Goal: Transaction & Acquisition: Purchase product/service

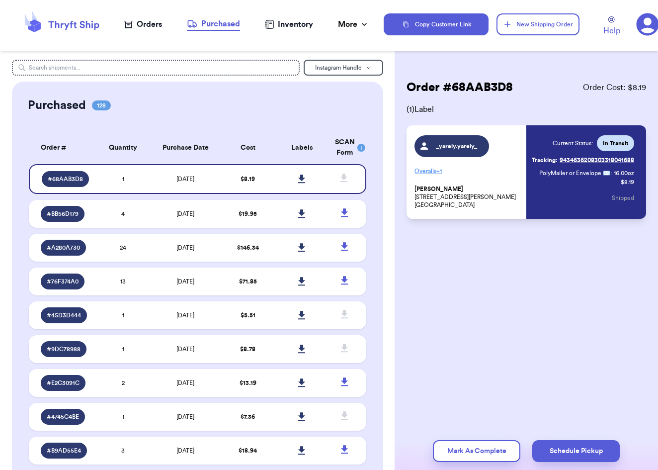
click at [155, 30] on div "Orders" at bounding box center [143, 24] width 38 height 12
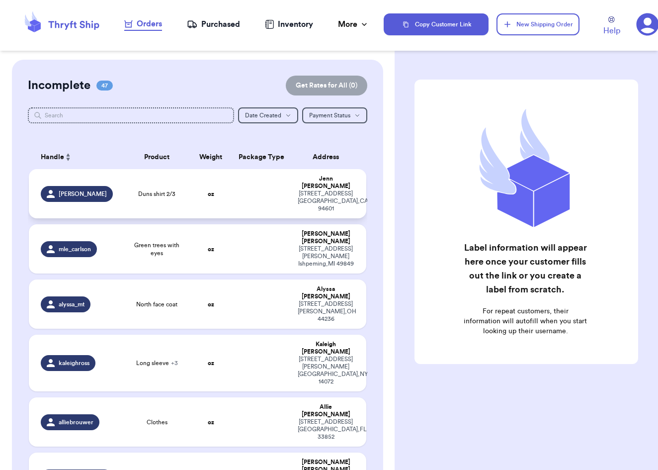
click at [210, 191] on strong "oz" at bounding box center [211, 194] width 6 height 6
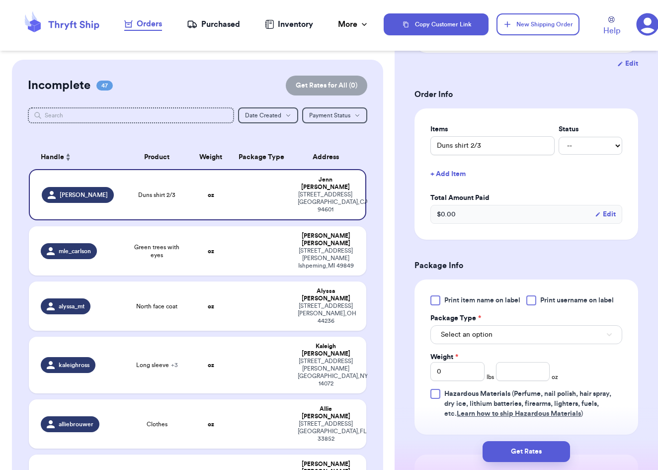
scroll to position [189, 0]
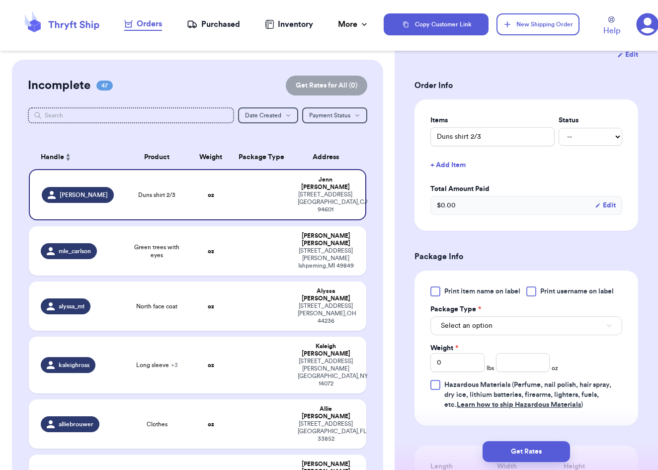
click at [584, 324] on button "Select an option" at bounding box center [527, 325] width 192 height 19
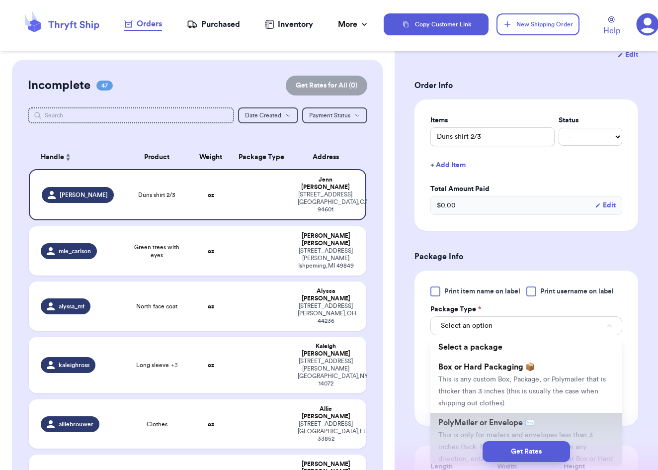
click at [513, 424] on span "PolyMailer or Envelope ✉️" at bounding box center [487, 423] width 96 height 8
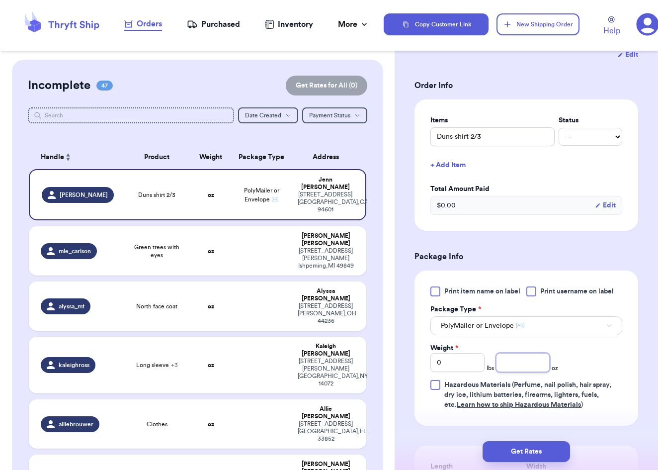
click at [515, 372] on input "number" at bounding box center [523, 362] width 54 height 19
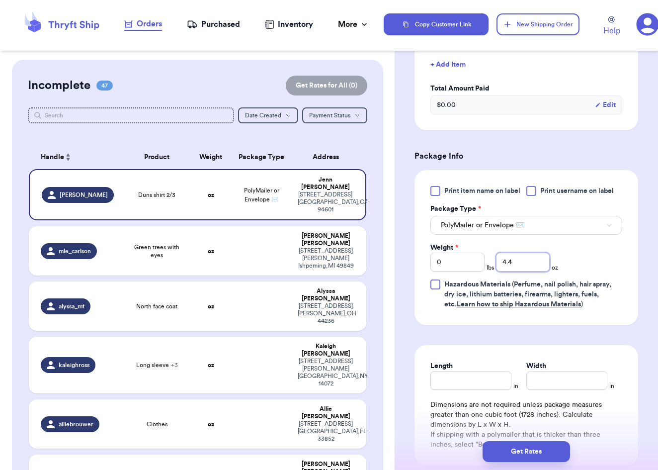
scroll to position [294, 0]
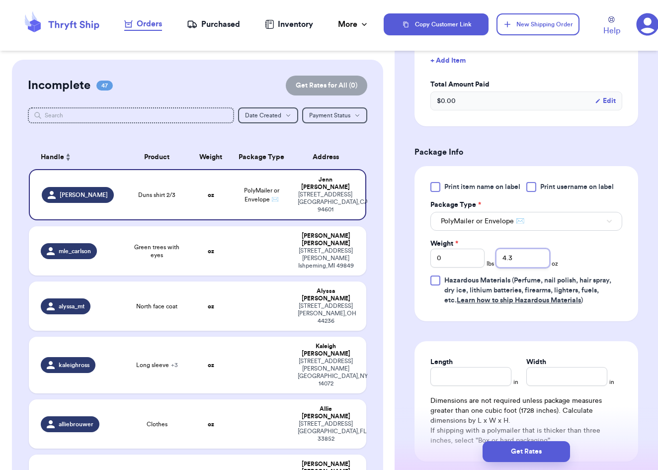
type input "4.2"
type input "4"
click at [479, 375] on input "Length" at bounding box center [471, 375] width 81 height 19
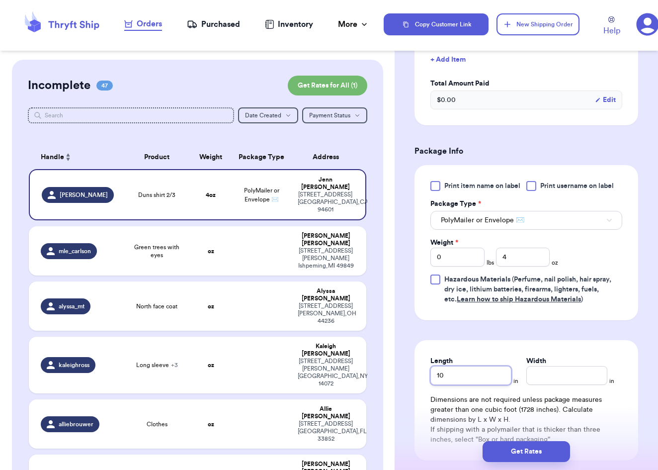
type input "10"
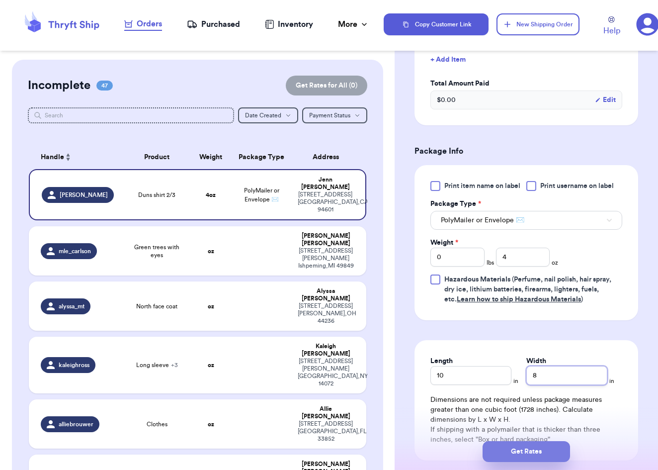
type input "8"
click at [516, 447] on button "Get Rates" at bounding box center [527, 451] width 88 height 21
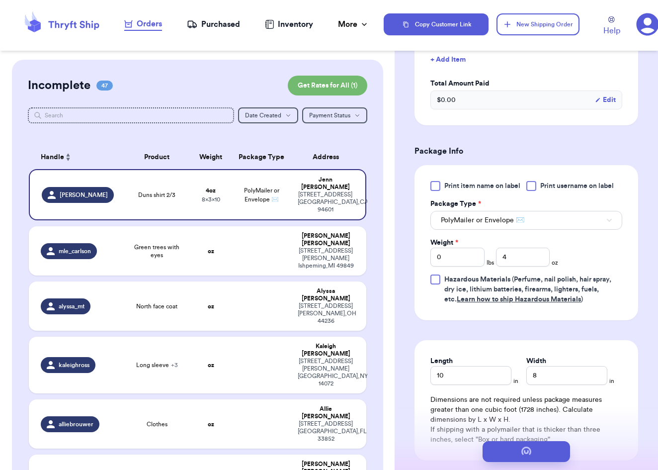
scroll to position [0, 0]
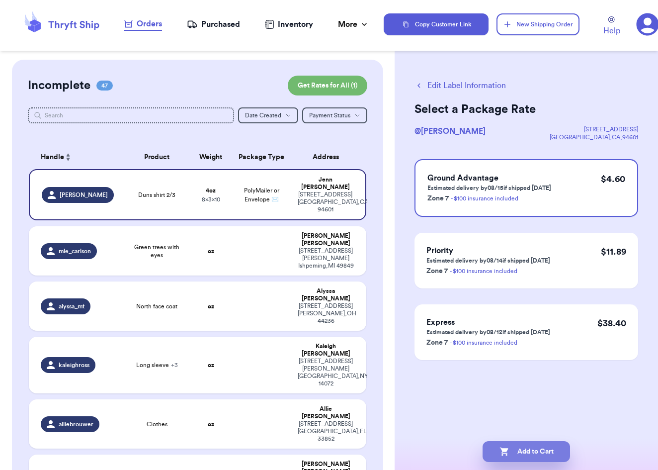
click at [508, 449] on icon "button" at bounding box center [505, 451] width 10 height 10
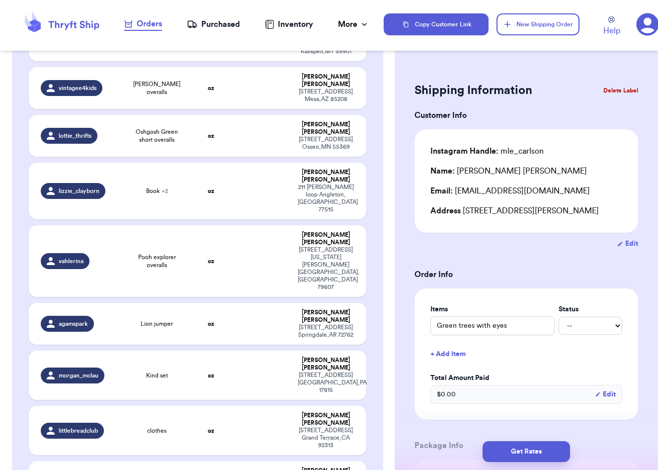
scroll to position [2230, 0]
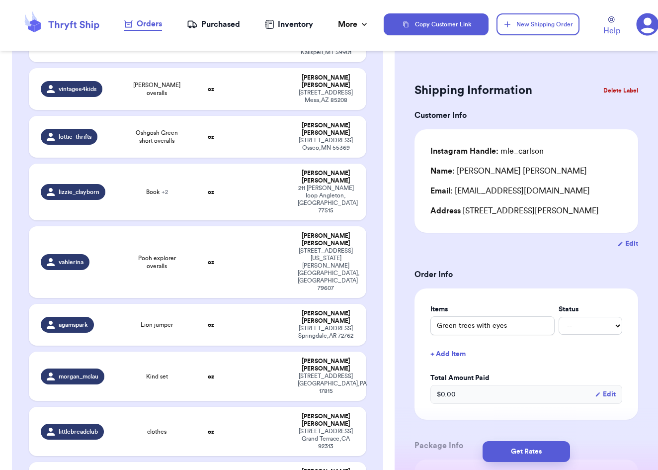
checkbox input "true"
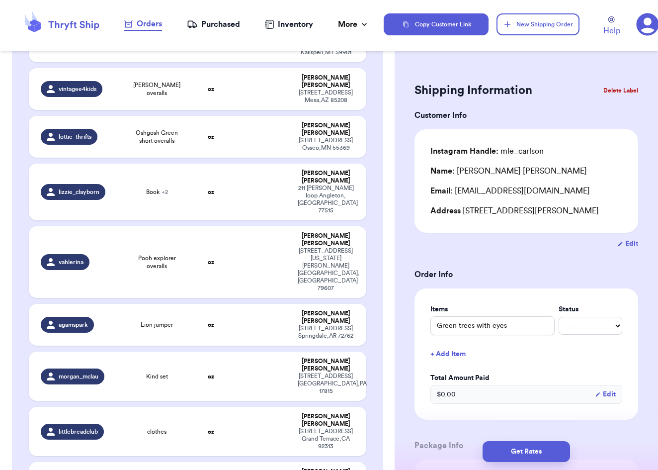
checkbox input "true"
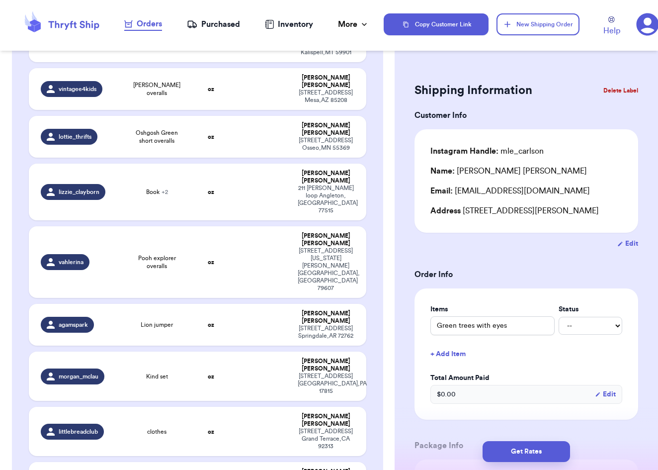
checkbox input "true"
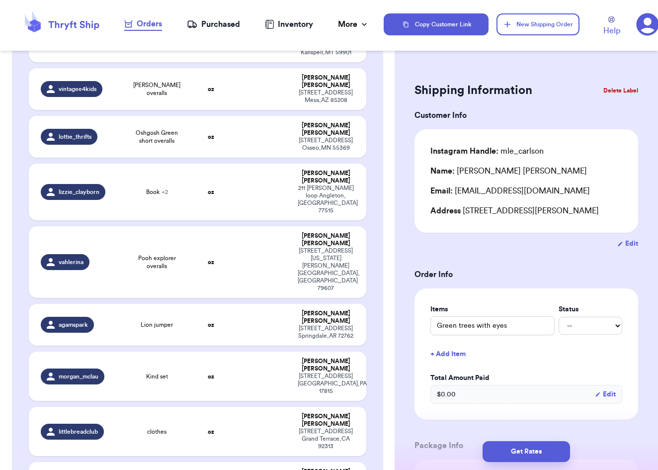
checkbox input "true"
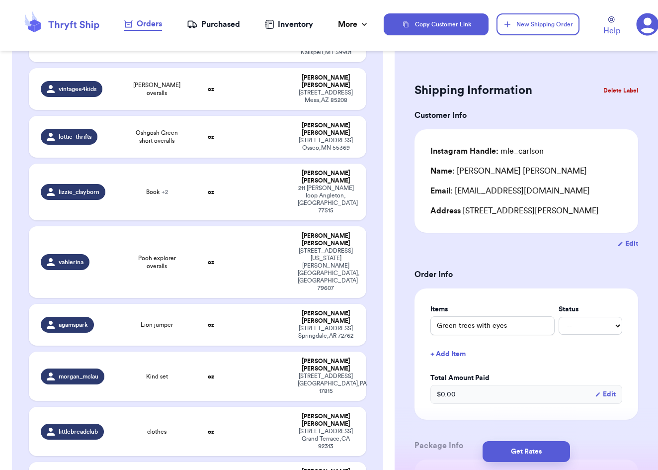
checkbox input "true"
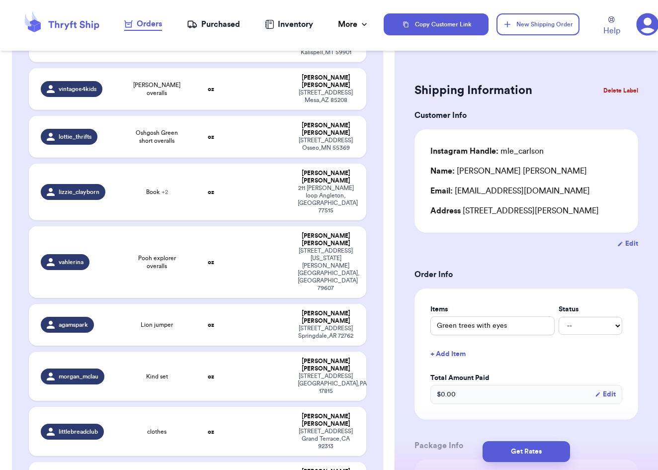
checkbox input "true"
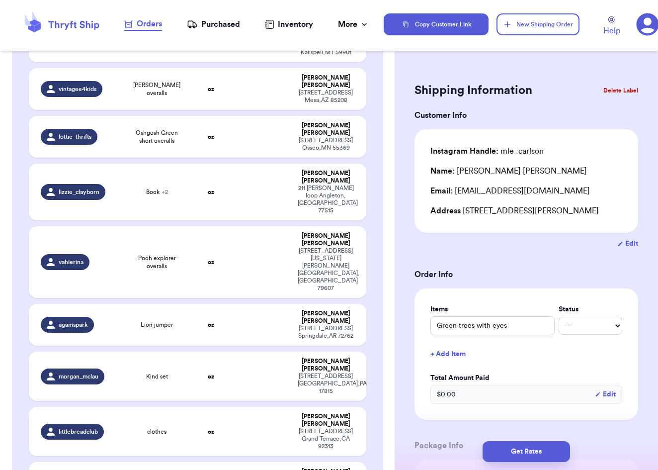
checkbox input "true"
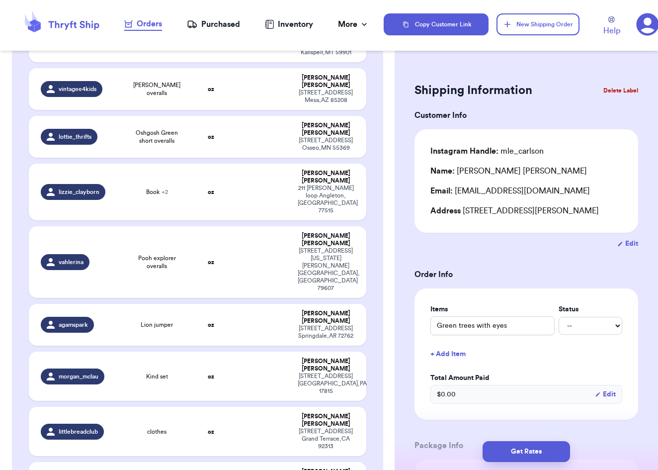
checkbox input "true"
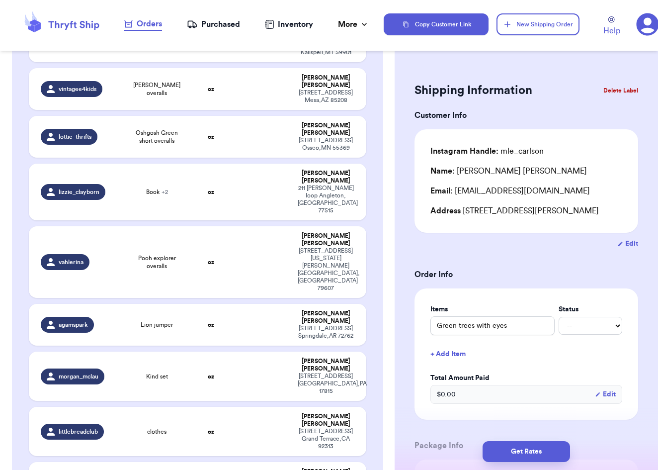
checkbox input "true"
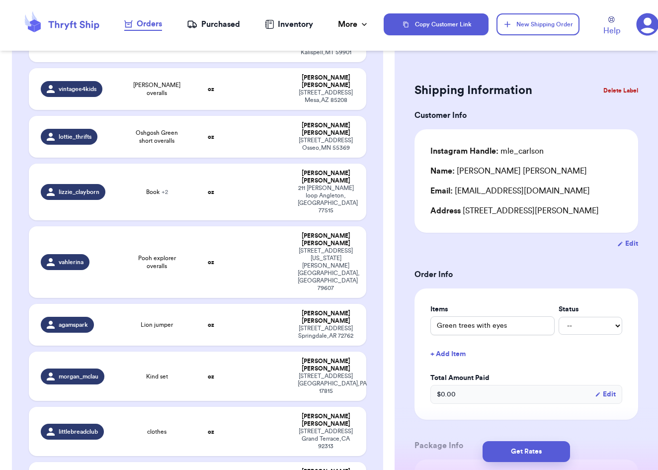
checkbox input "true"
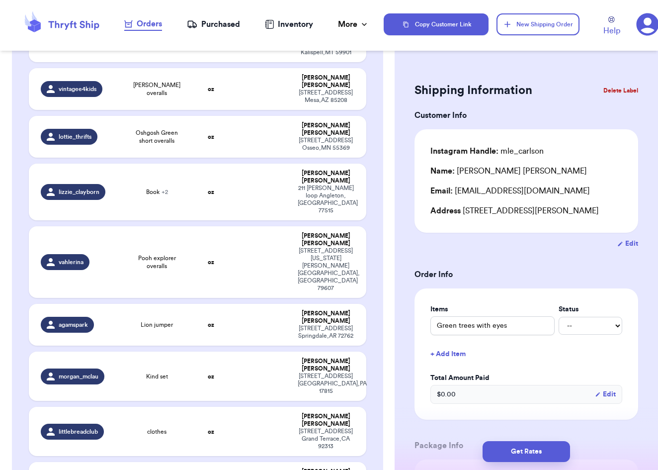
checkbox input "true"
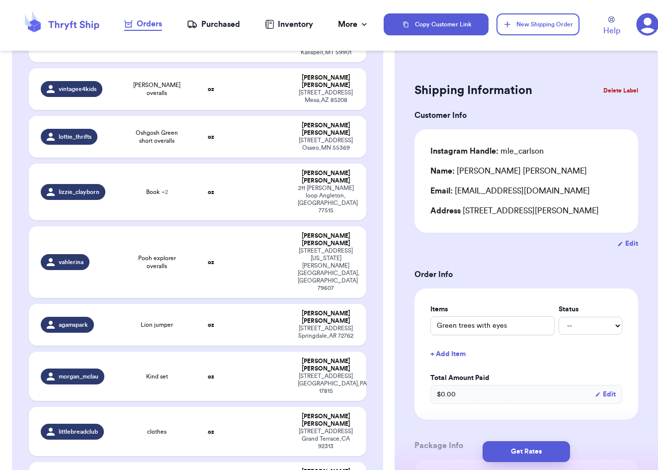
checkbox input "true"
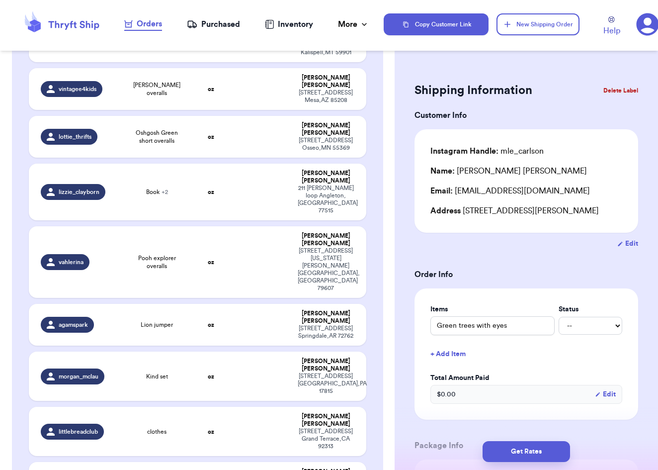
checkbox input "true"
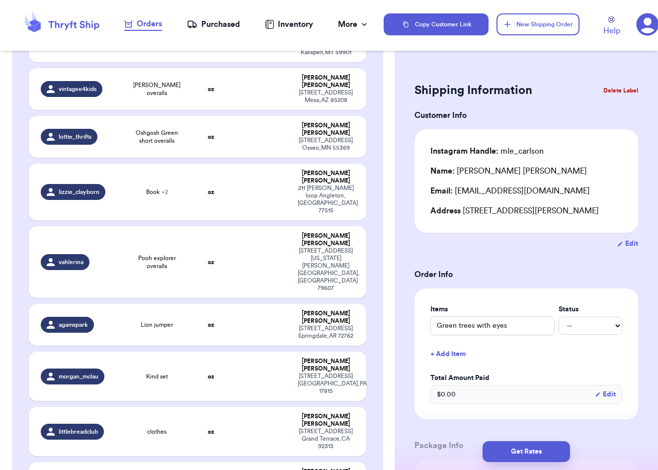
checkbox input "true"
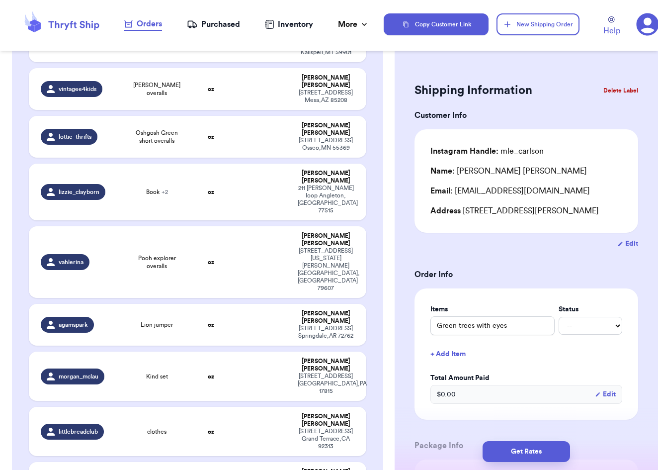
checkbox input "true"
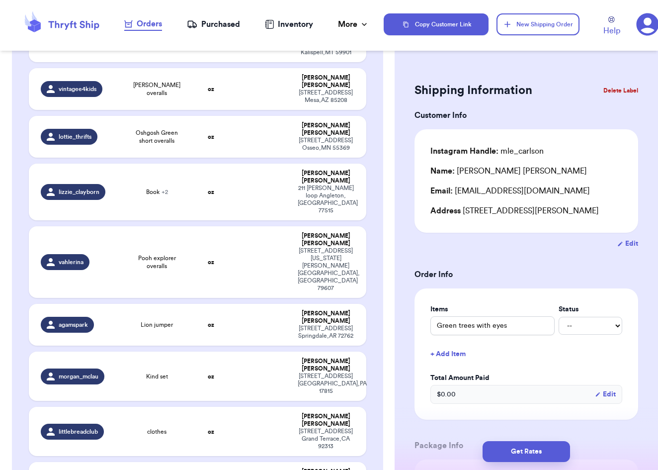
checkbox input "true"
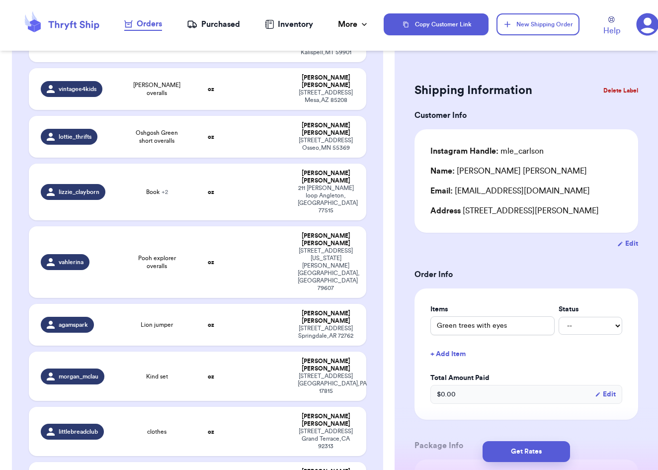
checkbox input "true"
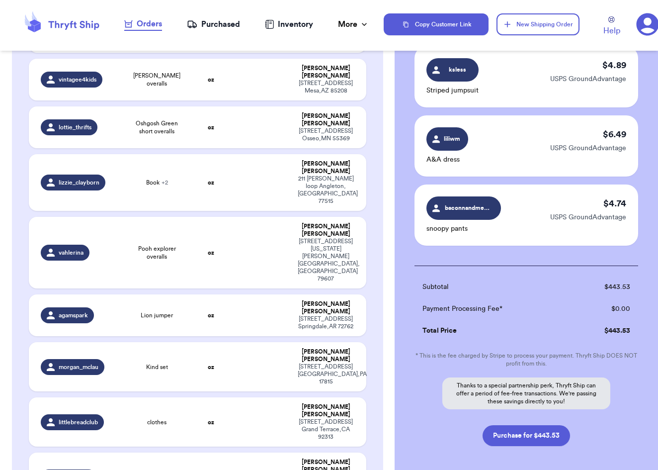
scroll to position [5541, 0]
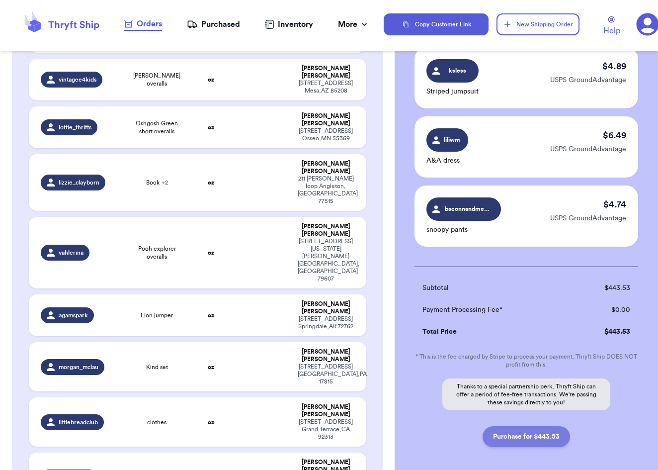
click at [539, 426] on button "Purchase for $443.53" at bounding box center [527, 436] width 88 height 21
checkbox input "false"
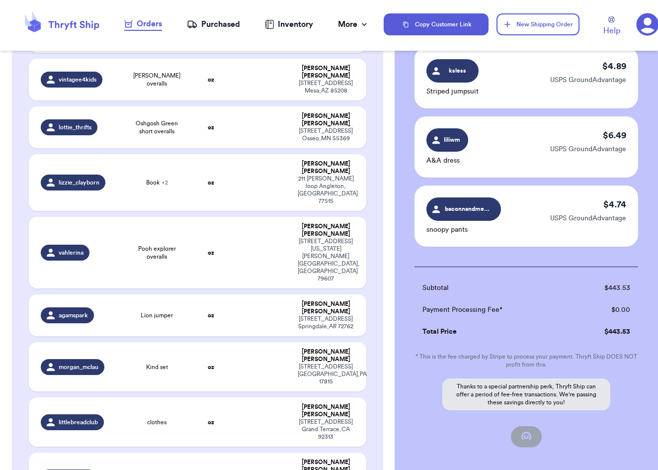
checkbox input "false"
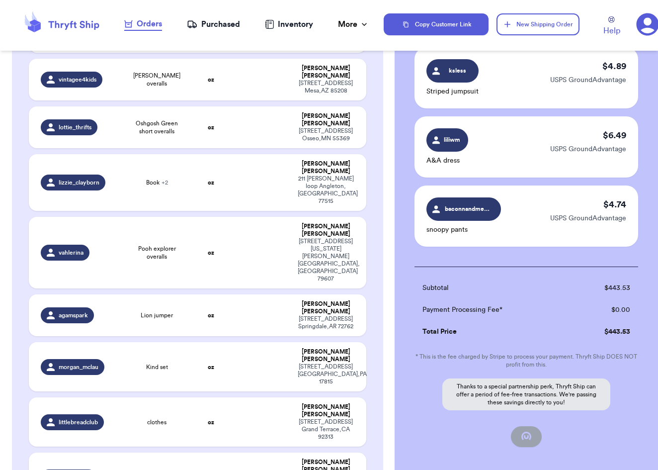
checkbox input "false"
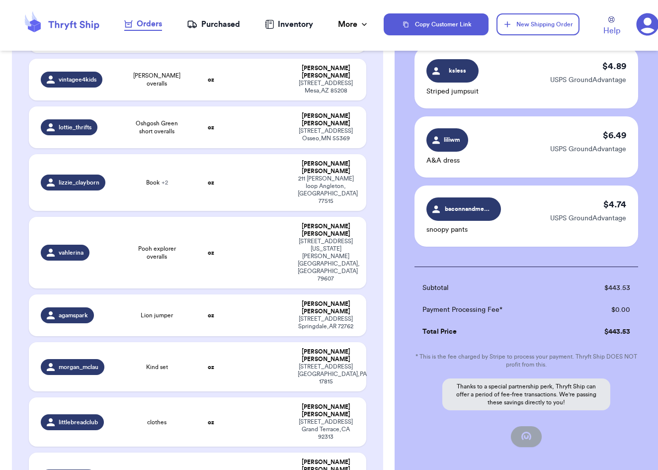
checkbox input "false"
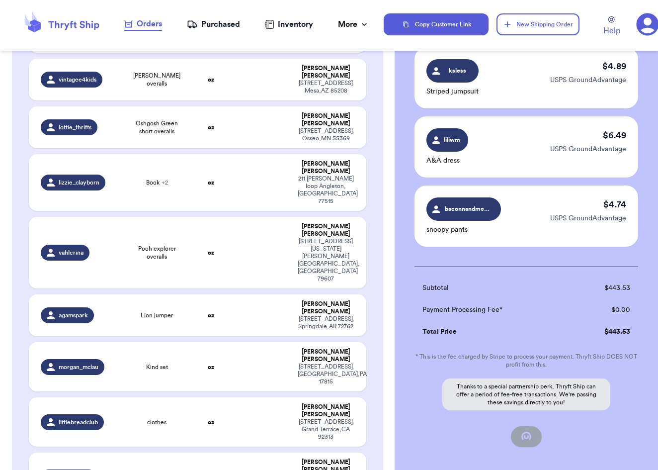
checkbox input "false"
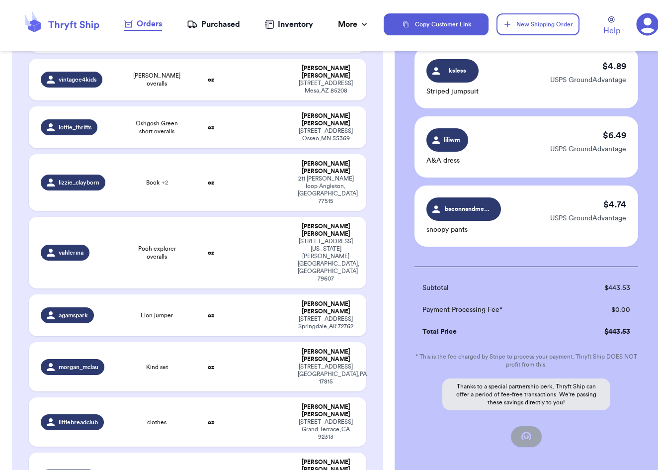
checkbox input "false"
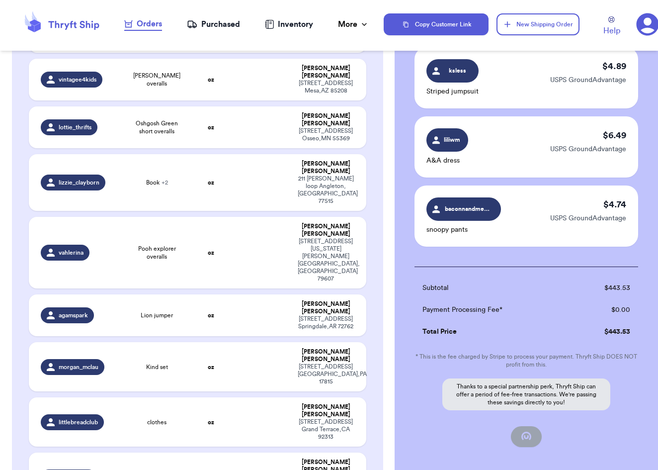
checkbox input "false"
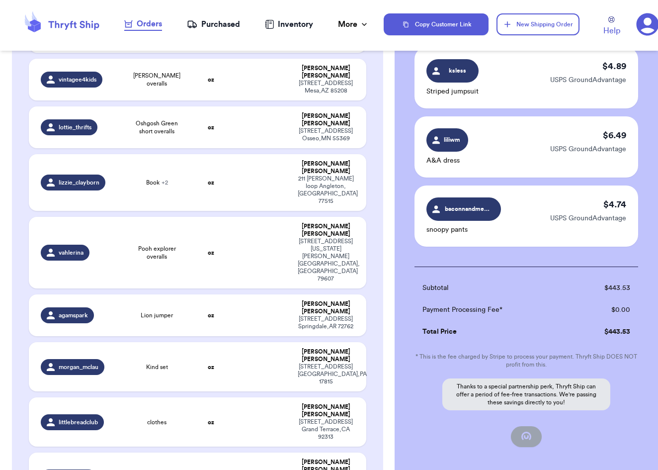
checkbox input "false"
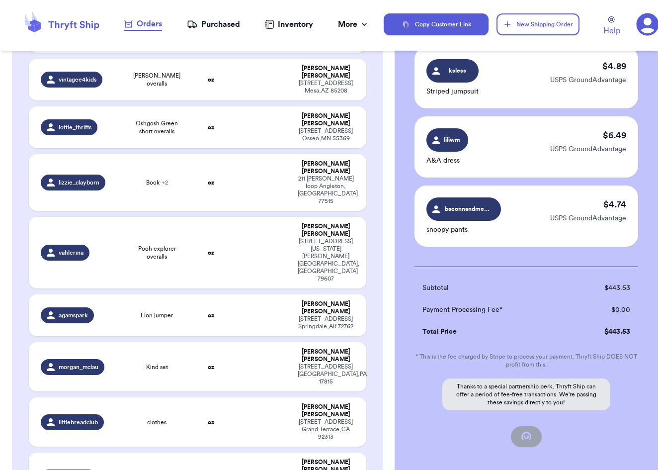
checkbox input "false"
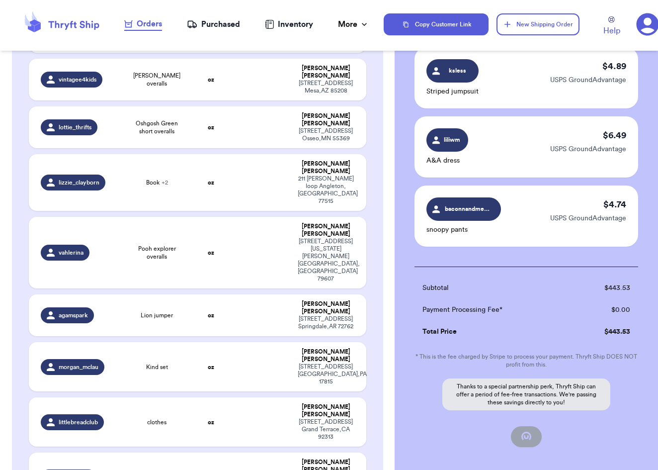
checkbox input "false"
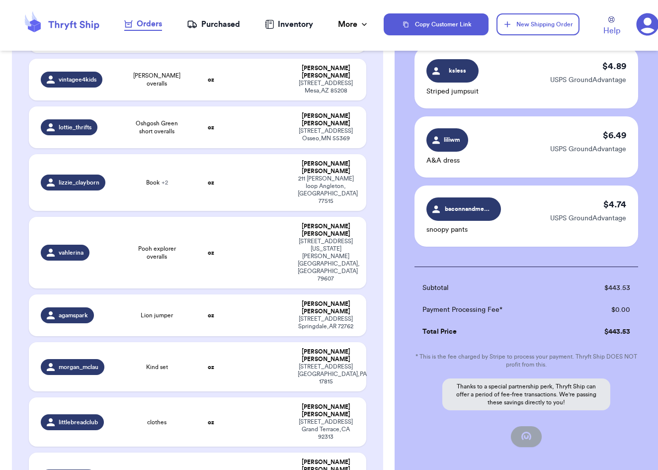
checkbox input "false"
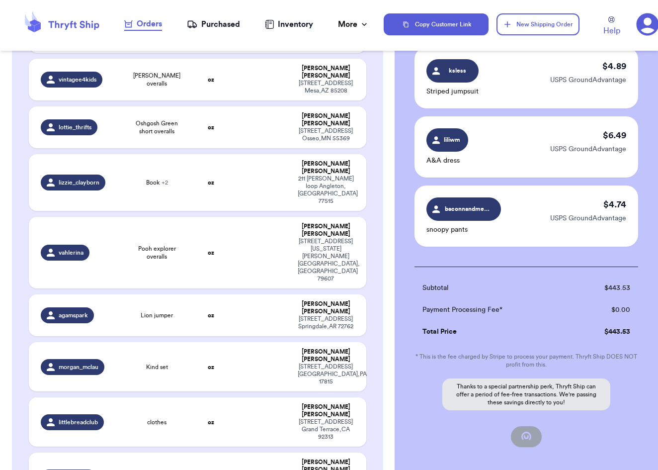
checkbox input "false"
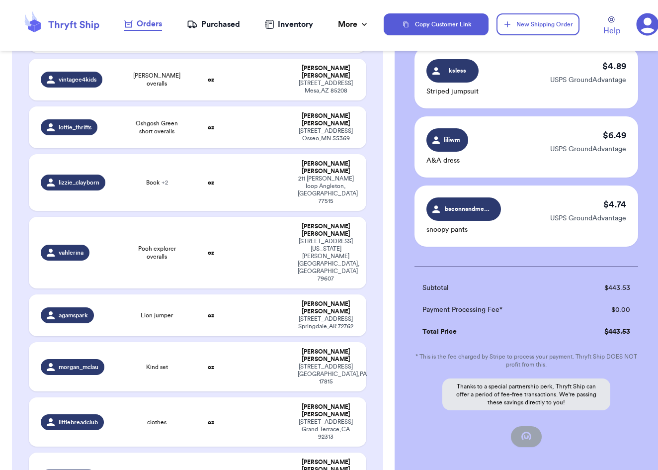
checkbox input "false"
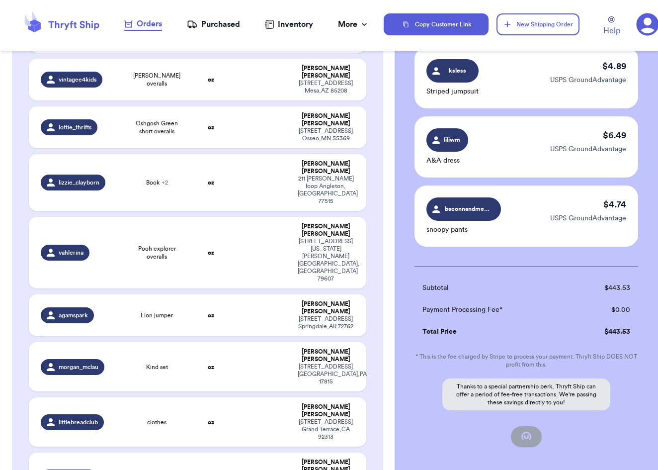
checkbox input "false"
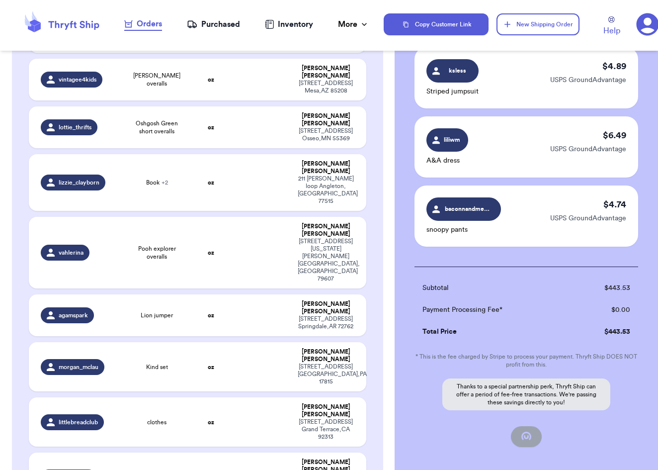
checkbox input "false"
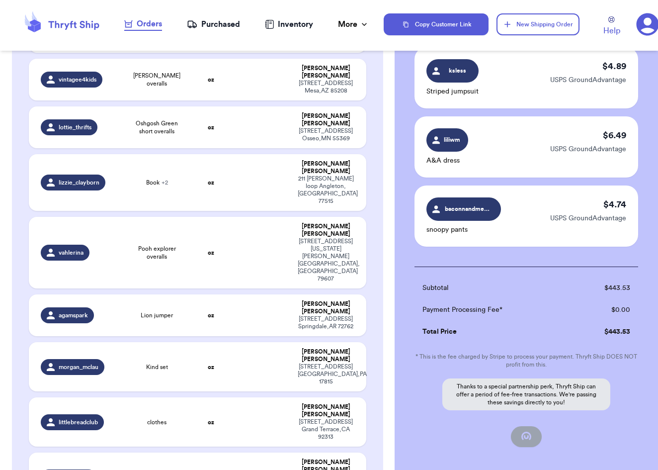
checkbox input "false"
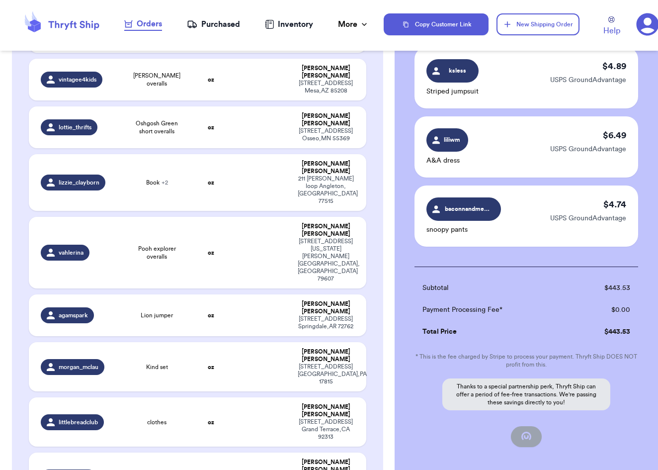
checkbox input "false"
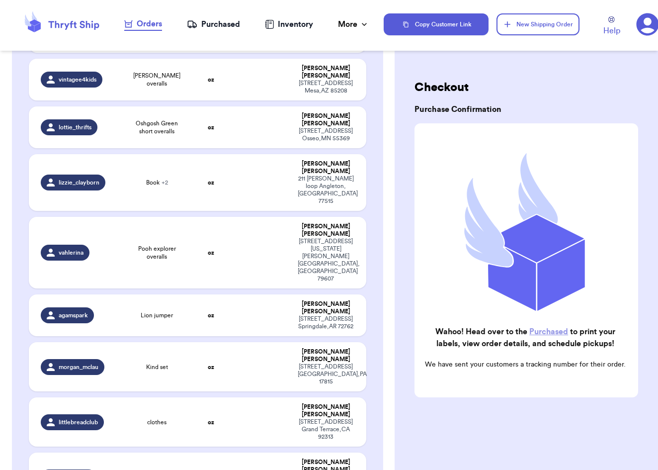
scroll to position [0, 0]
checkbox input "true"
